Goal: Information Seeking & Learning: Learn about a topic

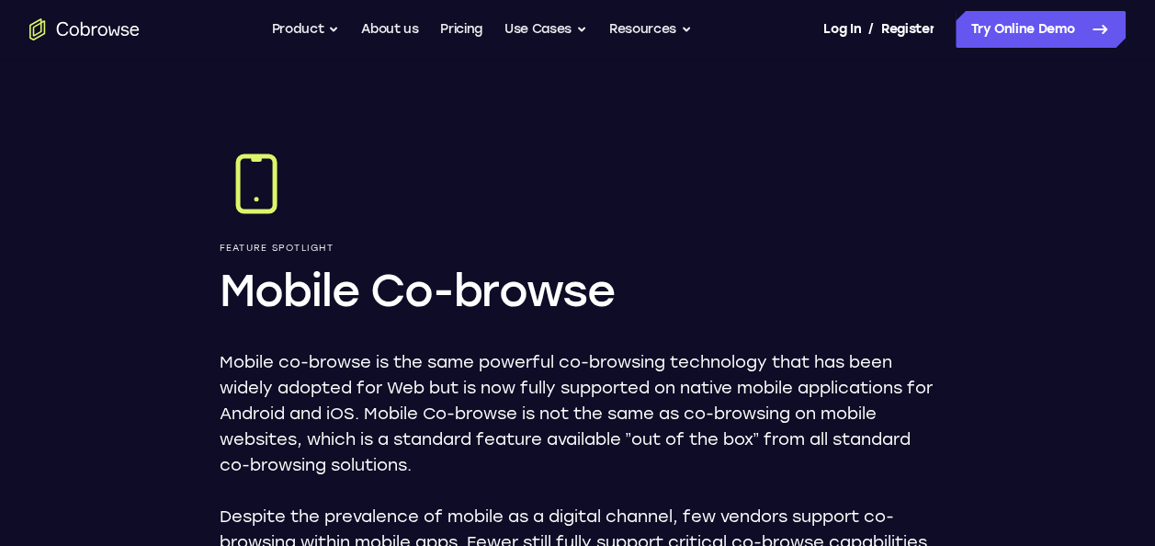
click at [450, 329] on div "Feature Spotlight Mobile Co-browse Mobile co-browse is the same powerful co-bro…" at bounding box center [578, 389] width 717 height 485
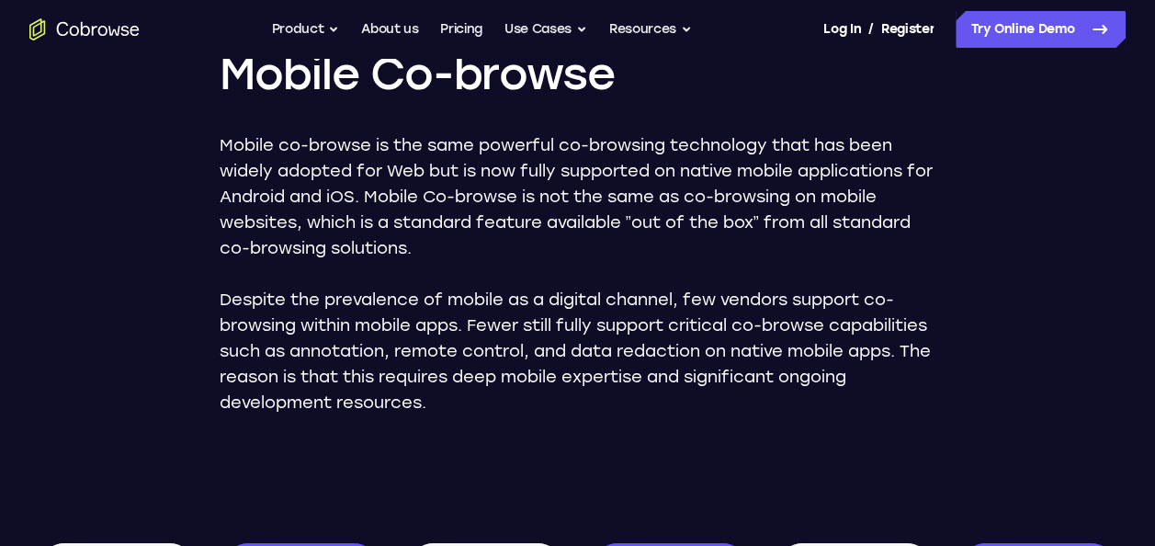
scroll to position [220, 0]
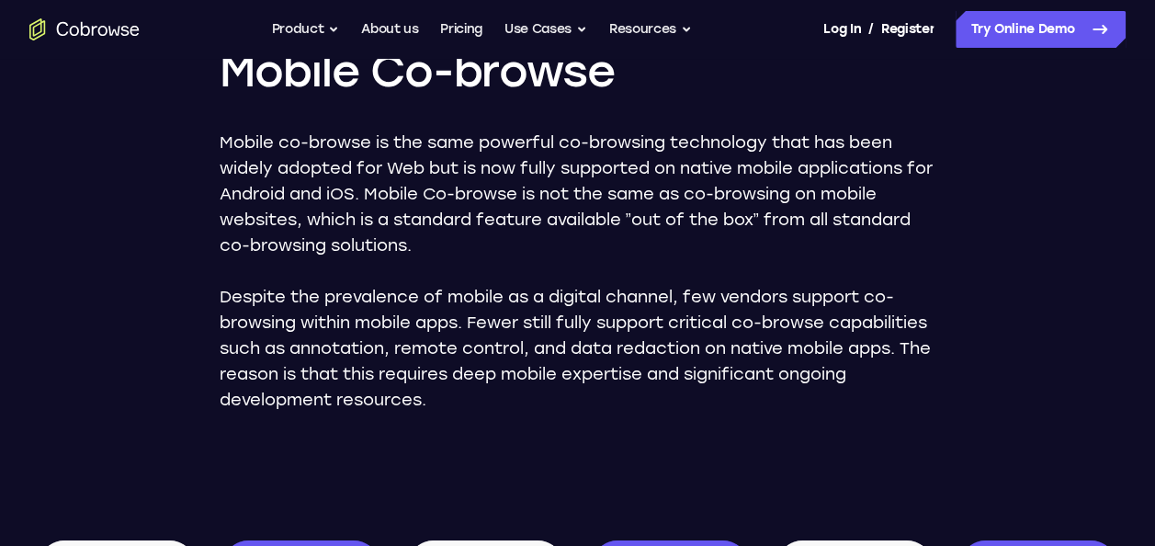
click at [556, 160] on p "Mobile co-browse is the same powerful co-browsing technology that has been wide…" at bounding box center [578, 194] width 717 height 129
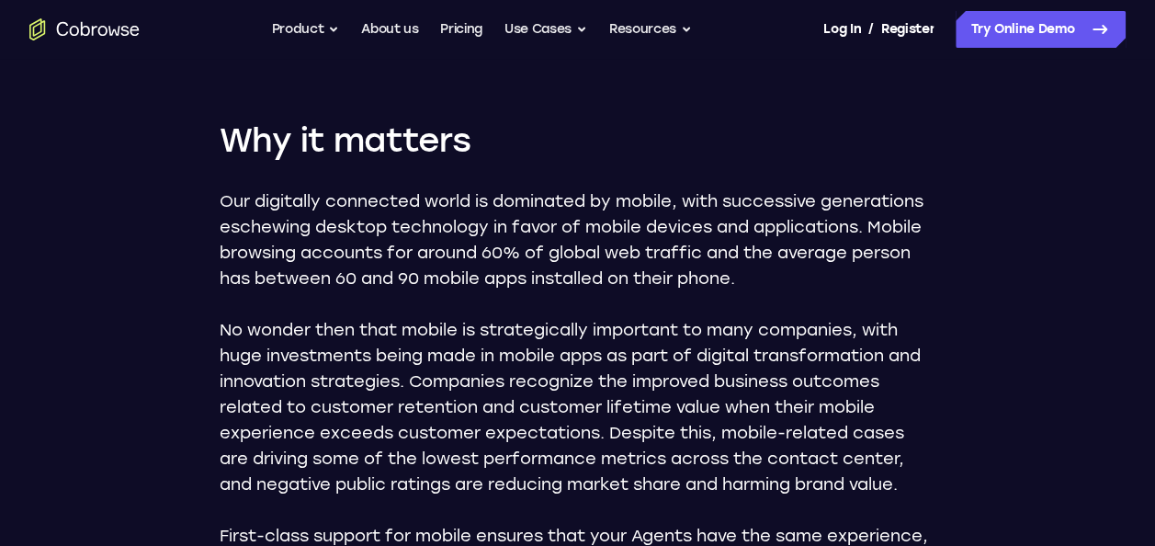
scroll to position [1065, 0]
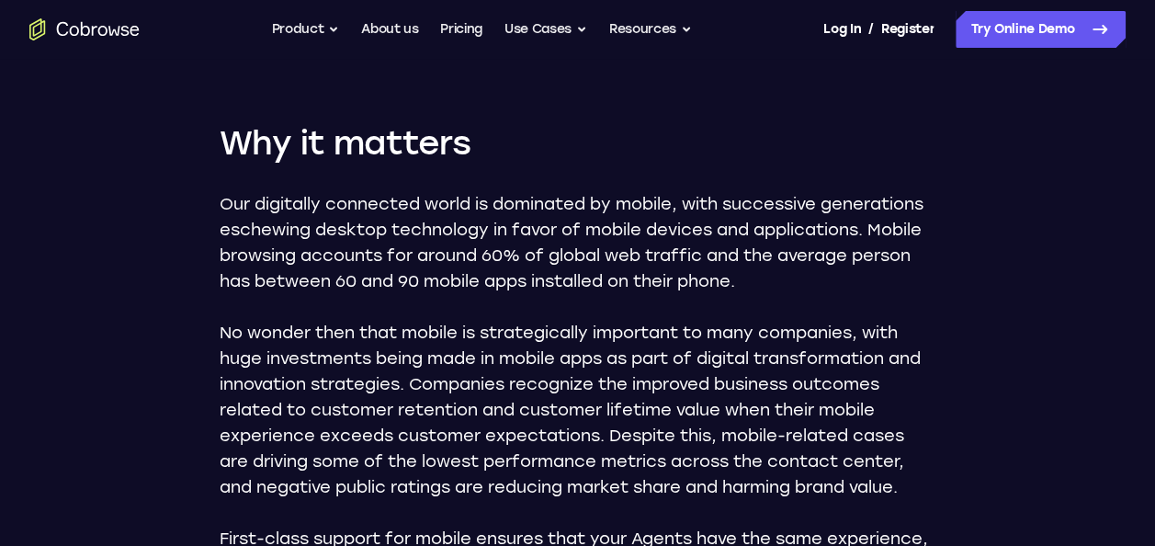
click at [454, 276] on p "Our digitally connected world is dominated by mobile, with successive generatio…" at bounding box center [578, 242] width 717 height 103
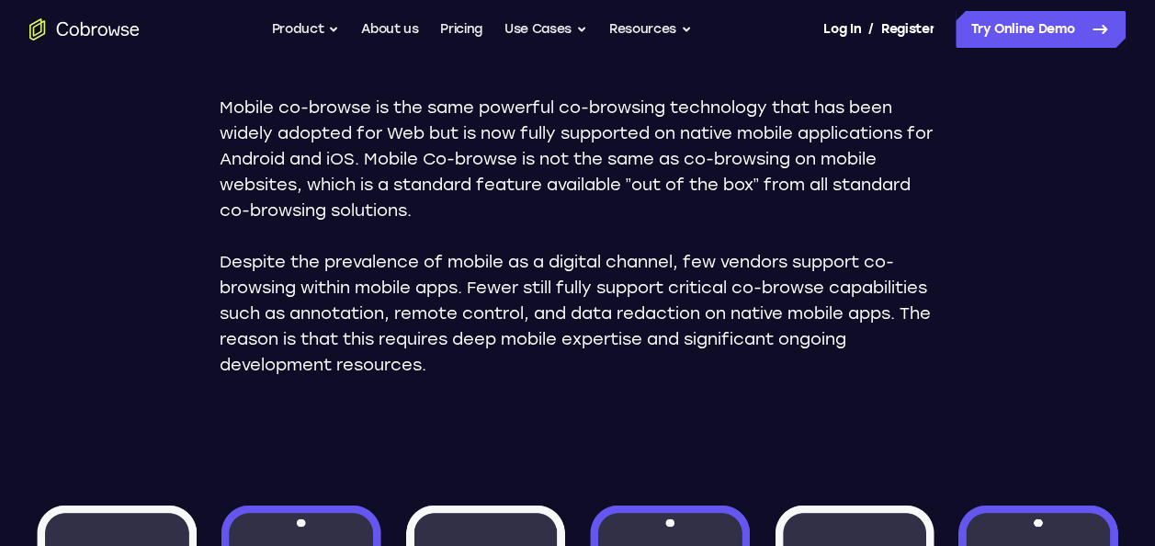
scroll to position [256, 0]
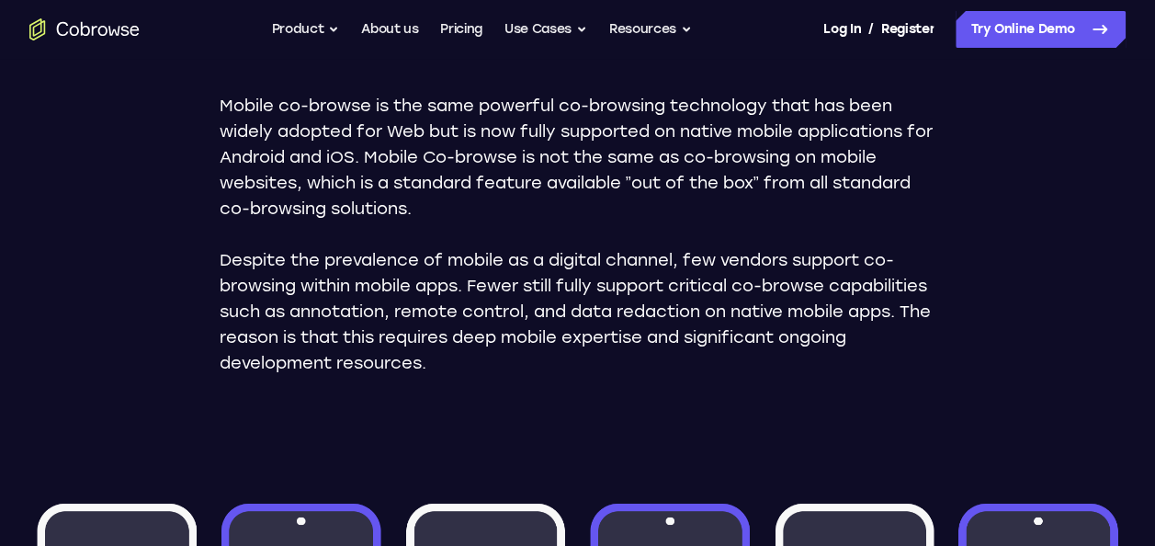
click at [564, 116] on p "Mobile co-browse is the same powerful co-browsing technology that has been wide…" at bounding box center [578, 157] width 717 height 129
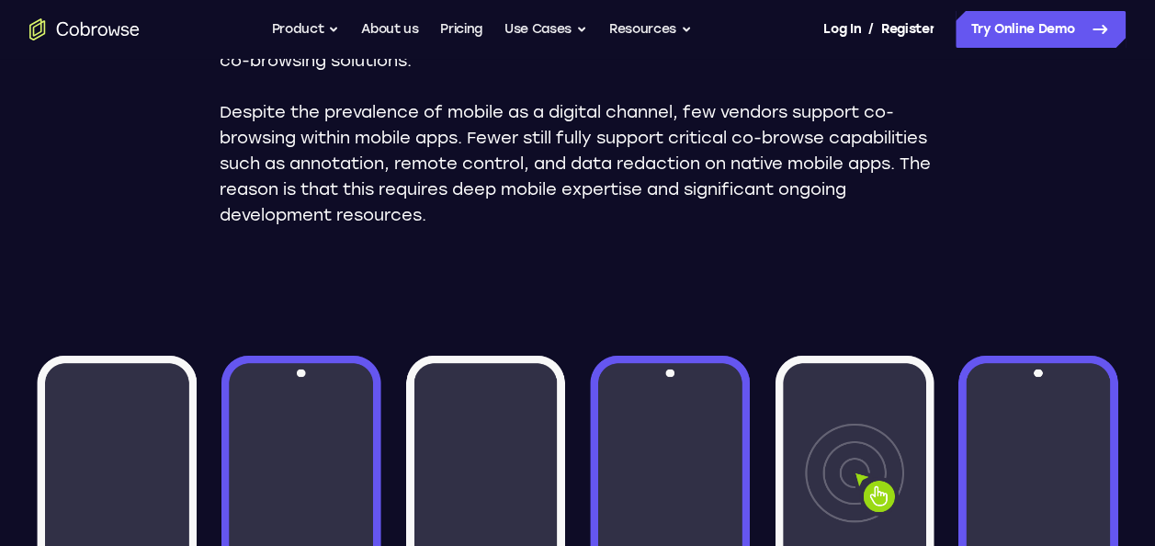
scroll to position [330, 0]
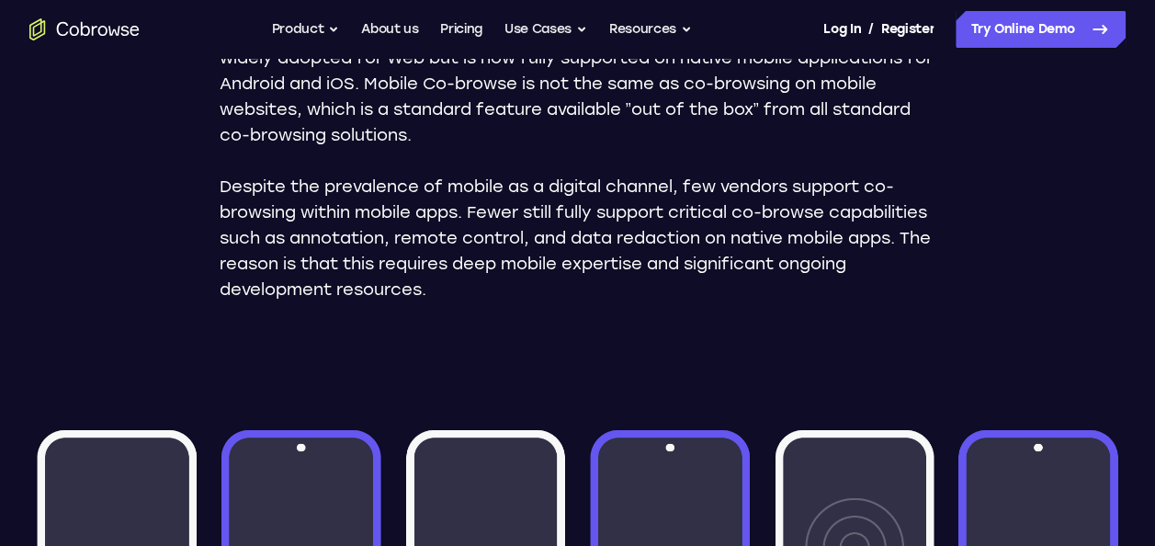
click at [493, 202] on p "Despite the prevalence of mobile as a digital channel, few vendors support co-b…" at bounding box center [578, 238] width 717 height 129
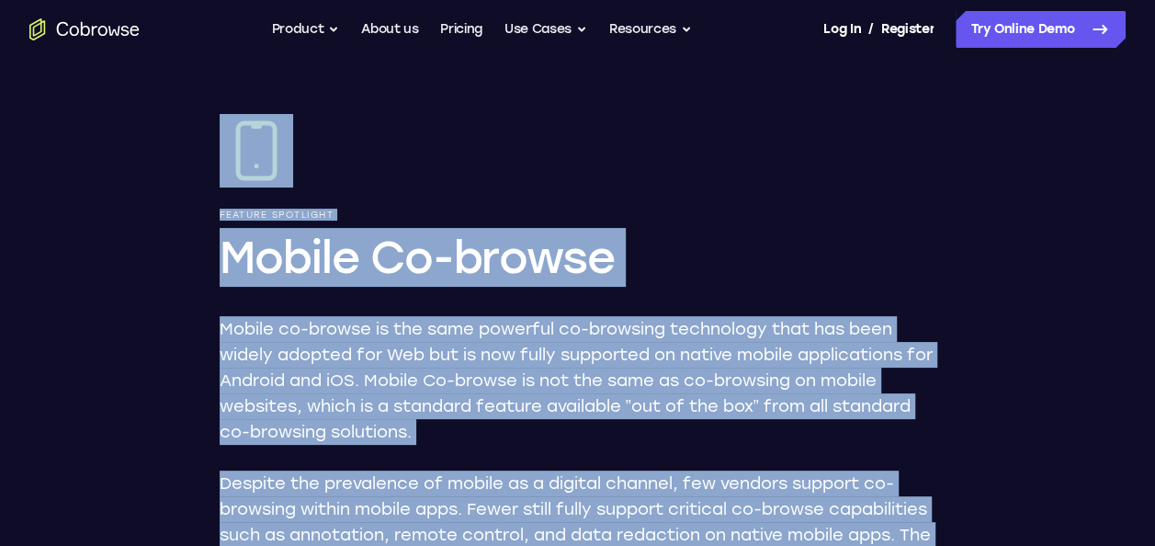
scroll to position [0, 0]
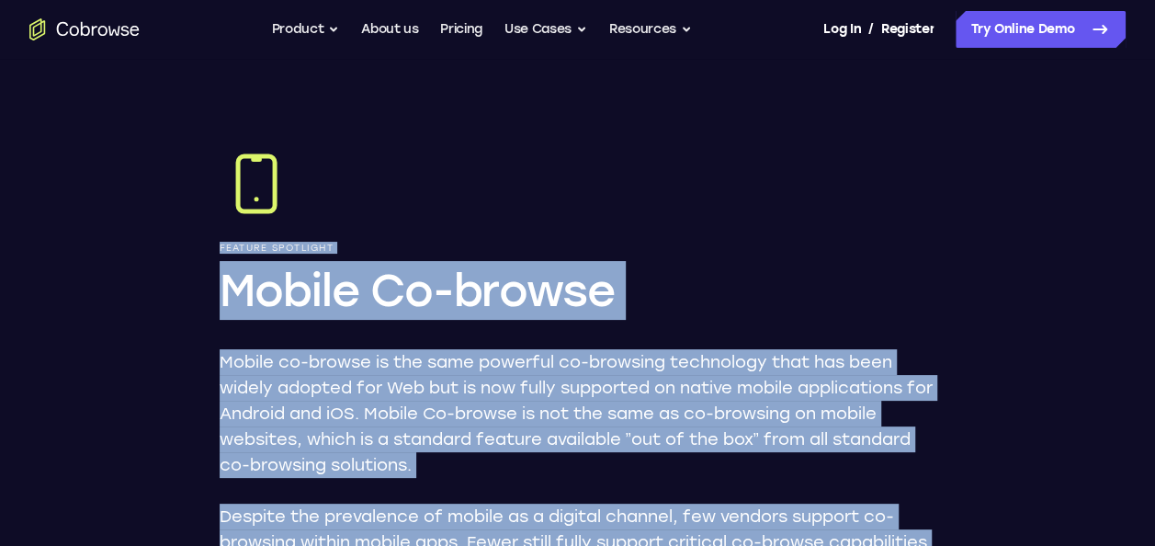
drag, startPoint x: 890, startPoint y: 485, endPoint x: 211, endPoint y: 234, distance: 723.2
copy main "Loremip Dolorsita Consec Ad-elitse Doeius te-incidi ut lab etdo magnaali en-adm…"
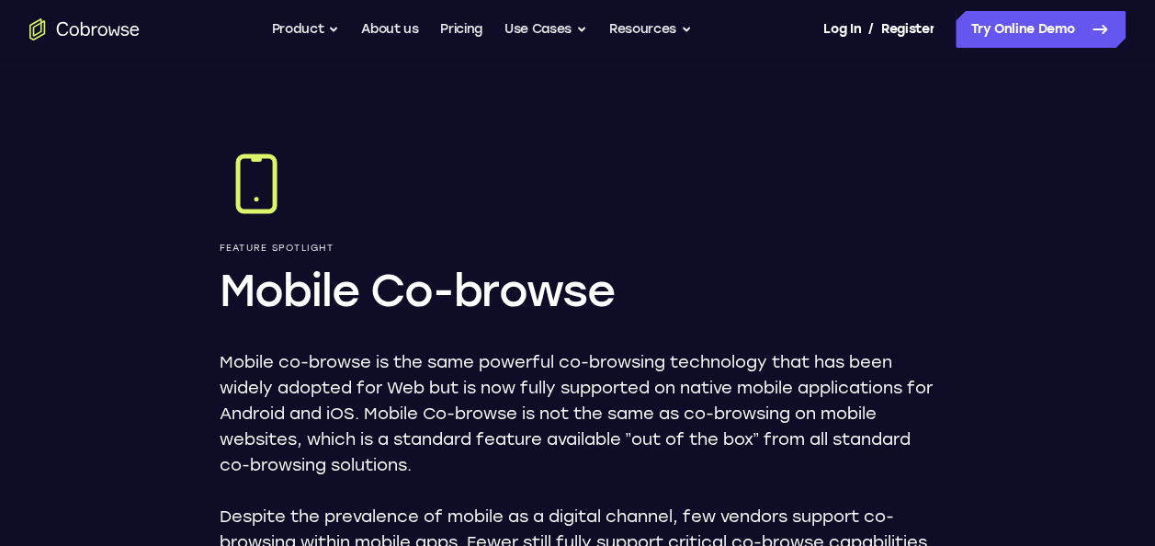
click at [564, 151] on div at bounding box center [578, 184] width 717 height 74
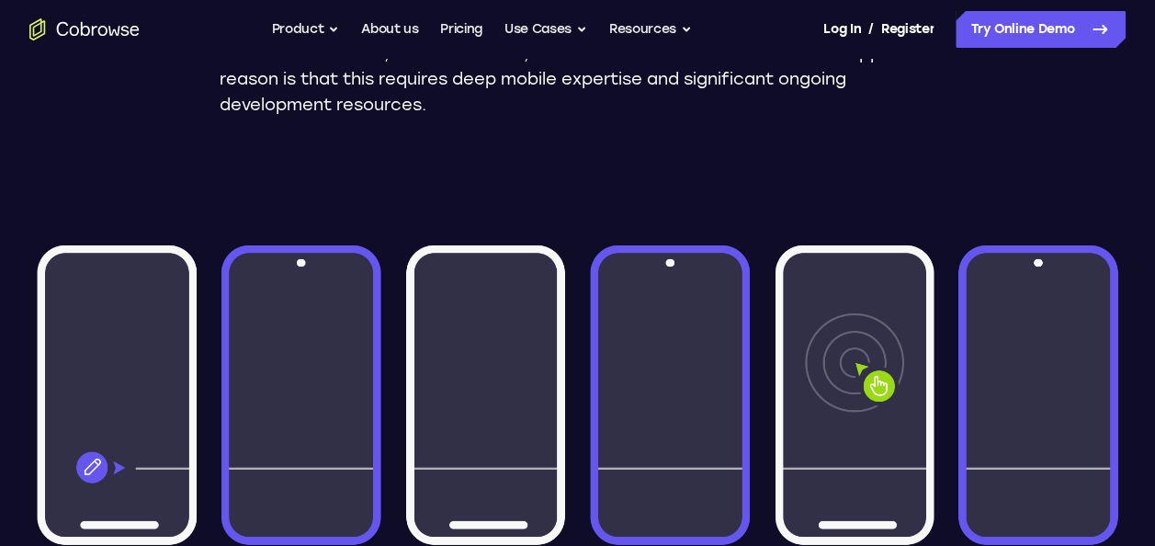
scroll to position [992, 0]
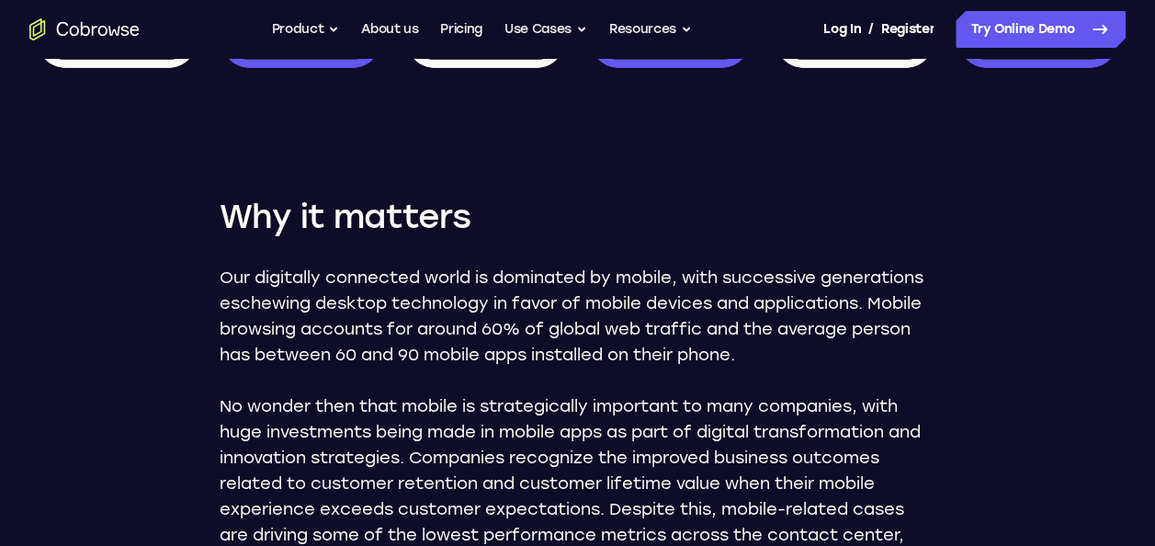
click at [333, 338] on p "Our digitally connected world is dominated by mobile, with successive generatio…" at bounding box center [578, 316] width 717 height 103
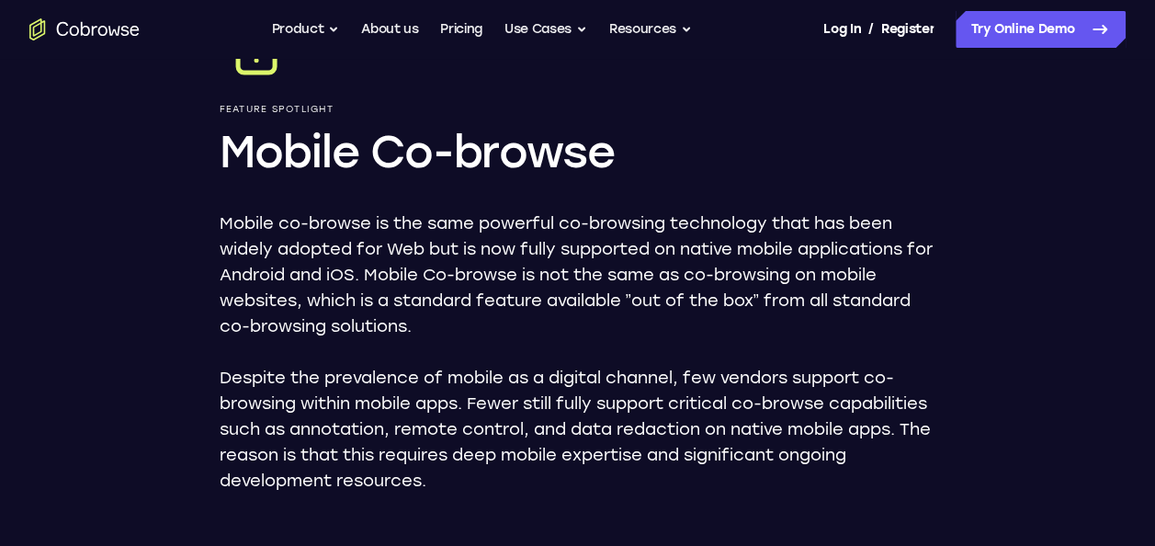
scroll to position [144, 0]
